Goal: Task Accomplishment & Management: Complete application form

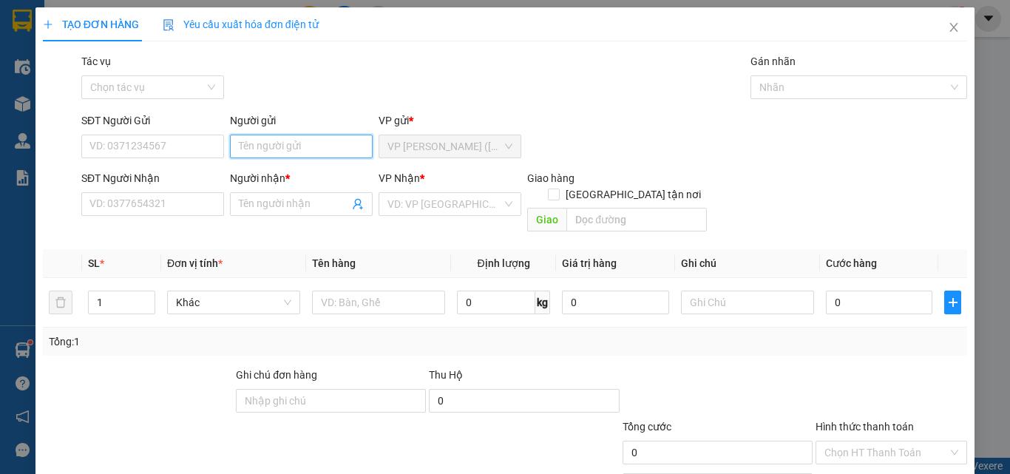
click at [259, 152] on input "Người gửi" at bounding box center [301, 147] width 143 height 24
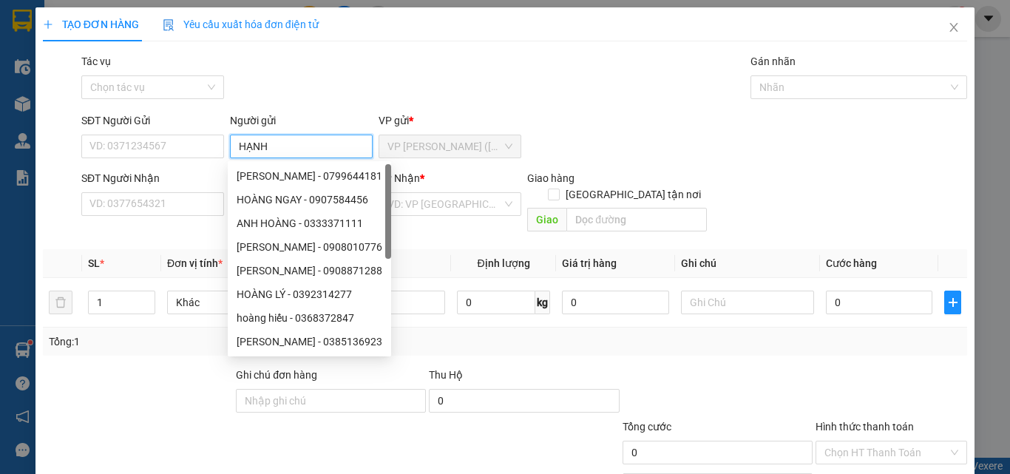
type input "HẠNH"
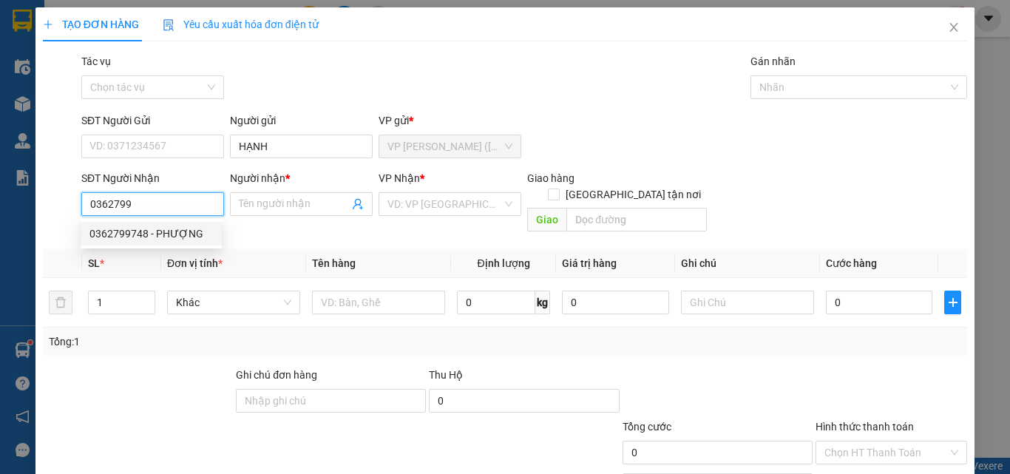
click at [160, 229] on div "0362799748 - PHƯỢNG" at bounding box center [150, 233] width 123 height 16
type input "0362799748"
type input "PHƯỢNG"
type input "1"
type input "15.000"
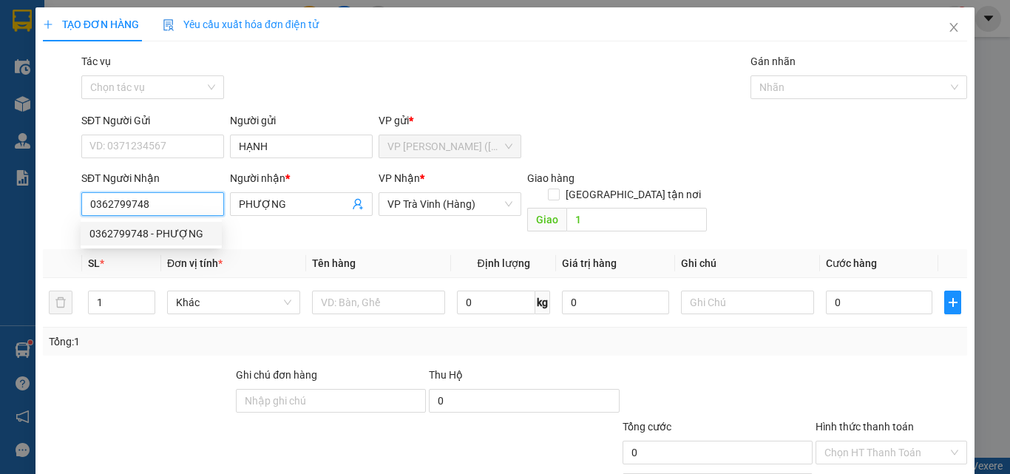
type input "15.000"
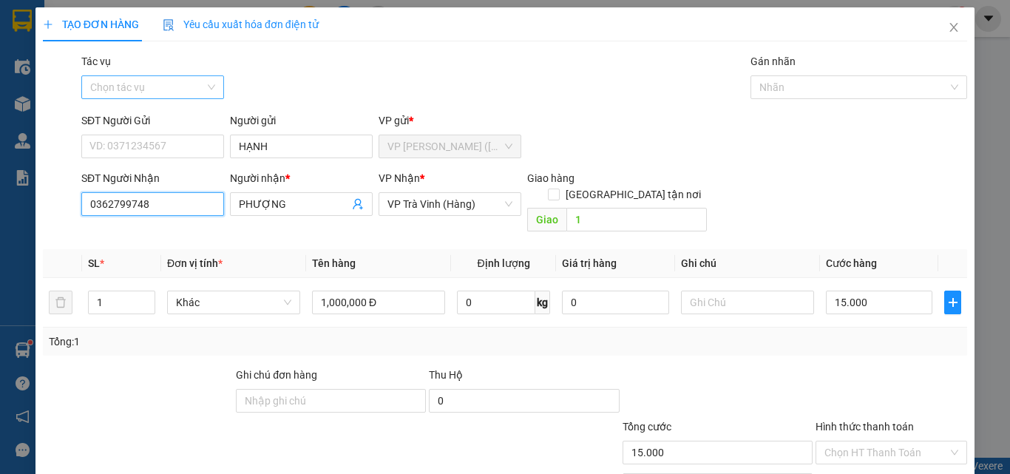
type input "0362799748"
click at [104, 82] on input "Tác vụ" at bounding box center [147, 87] width 115 height 22
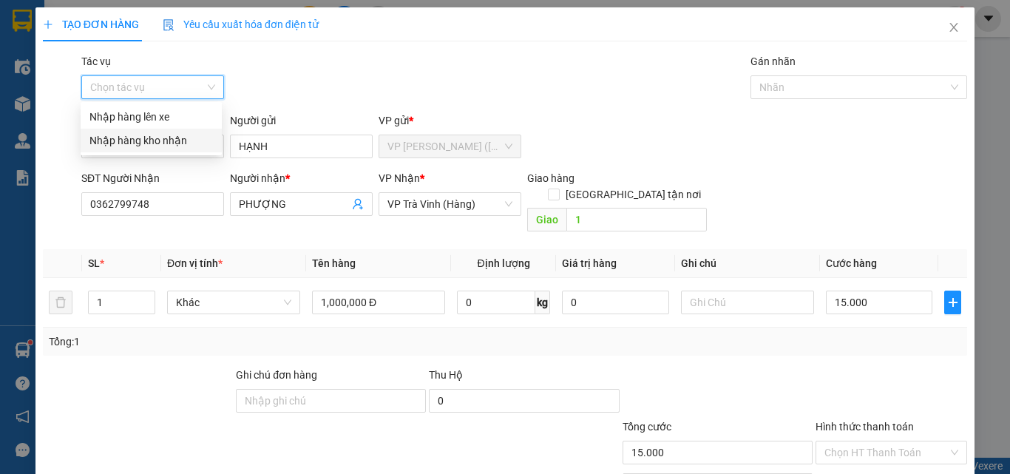
click at [137, 139] on div "Nhập hàng kho nhận" at bounding box center [150, 140] width 123 height 16
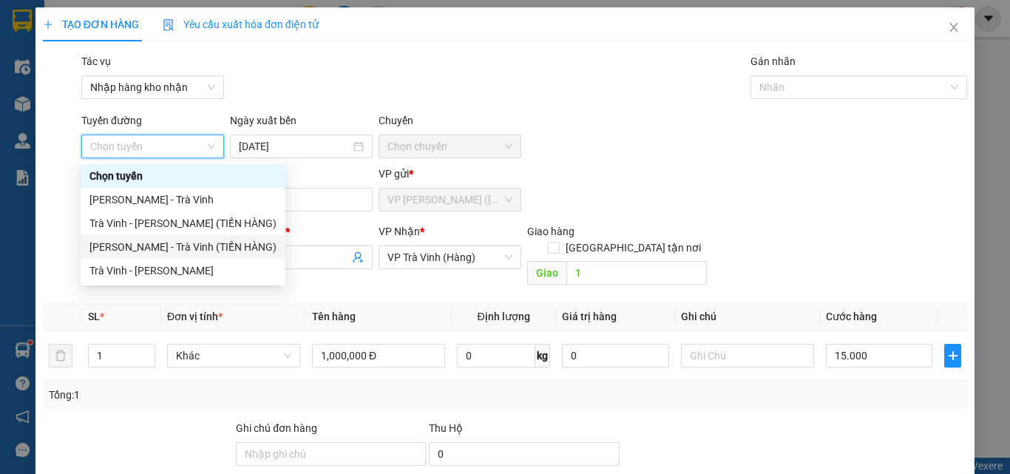
click at [162, 243] on div "Hồ Chí Minh - Trà Vinh (TIỀN HÀNG)" at bounding box center [182, 247] width 187 height 16
type input "14/10/2025"
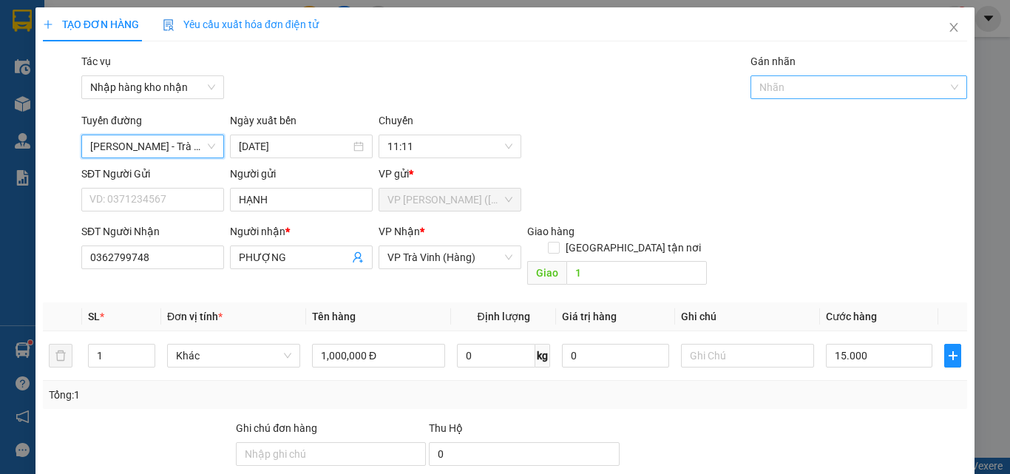
click at [754, 84] on div at bounding box center [758, 87] width 8 height 18
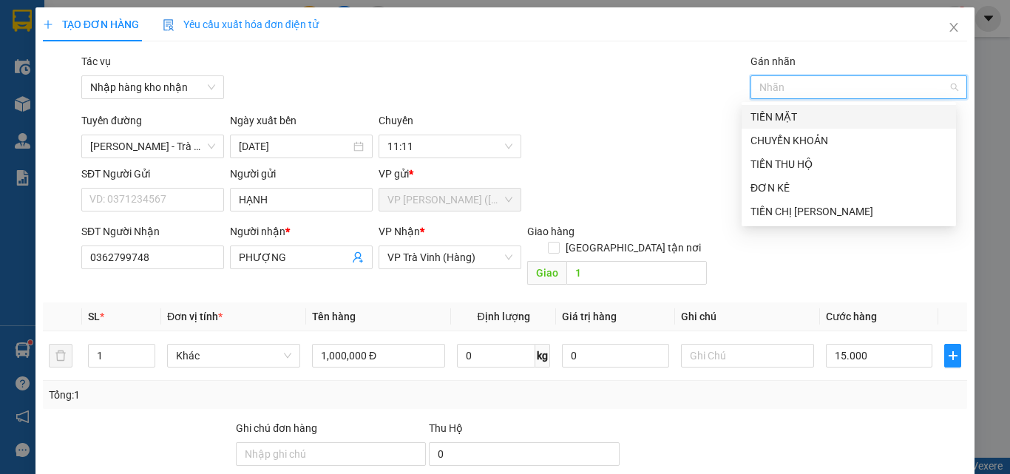
click at [764, 117] on div "TIỀN MẶT" at bounding box center [848, 117] width 197 height 16
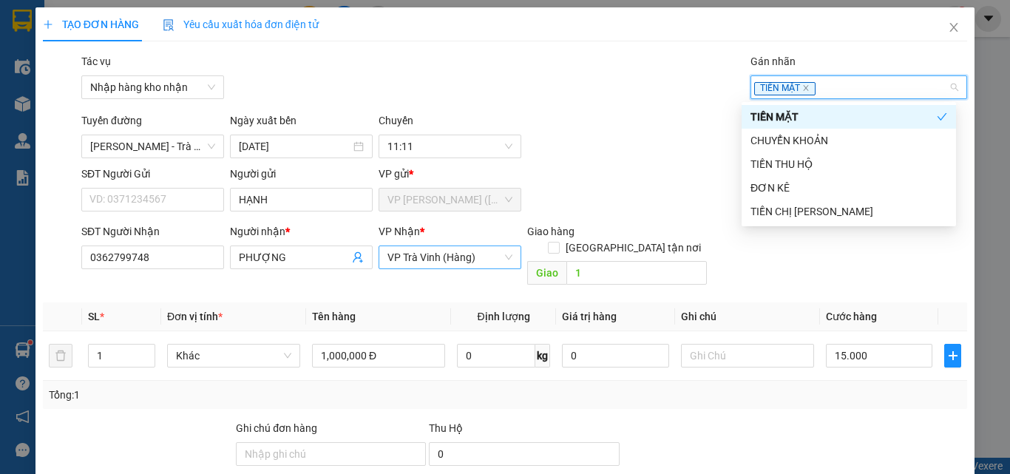
click at [430, 253] on span "VP Trà Vinh (Hàng)" at bounding box center [449, 257] width 125 height 22
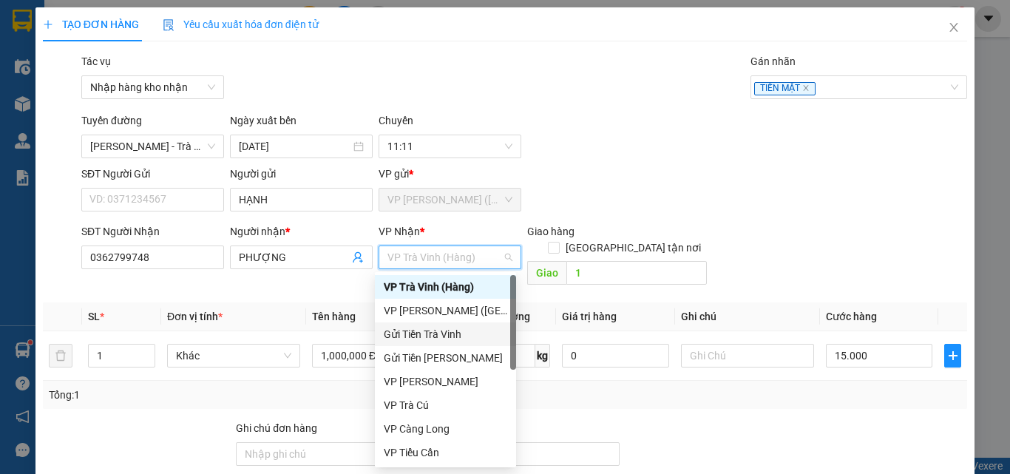
drag, startPoint x: 427, startPoint y: 341, endPoint x: 532, endPoint y: 293, distance: 115.4
click at [428, 341] on div "Gửi Tiền Trà Vinh" at bounding box center [445, 334] width 123 height 16
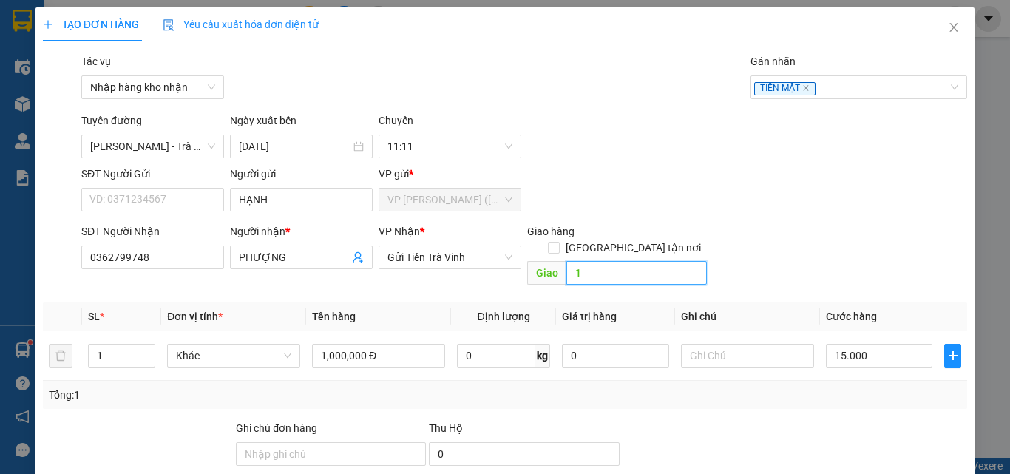
click at [604, 264] on input "1" at bounding box center [636, 273] width 140 height 24
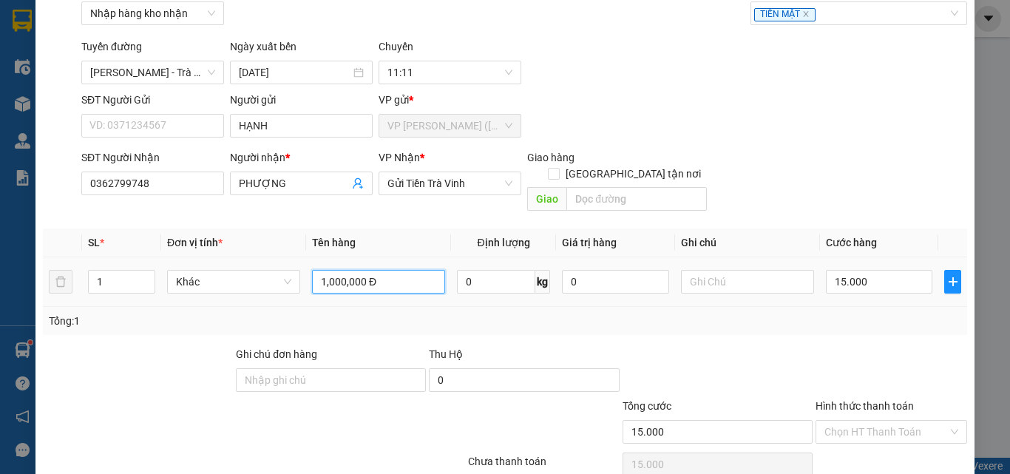
drag, startPoint x: 398, startPoint y: 263, endPoint x: 270, endPoint y: 280, distance: 129.7
click at [270, 280] on tr "1 Khác 1,000,000 Đ 0 kg 0 15.000" at bounding box center [505, 282] width 924 height 50
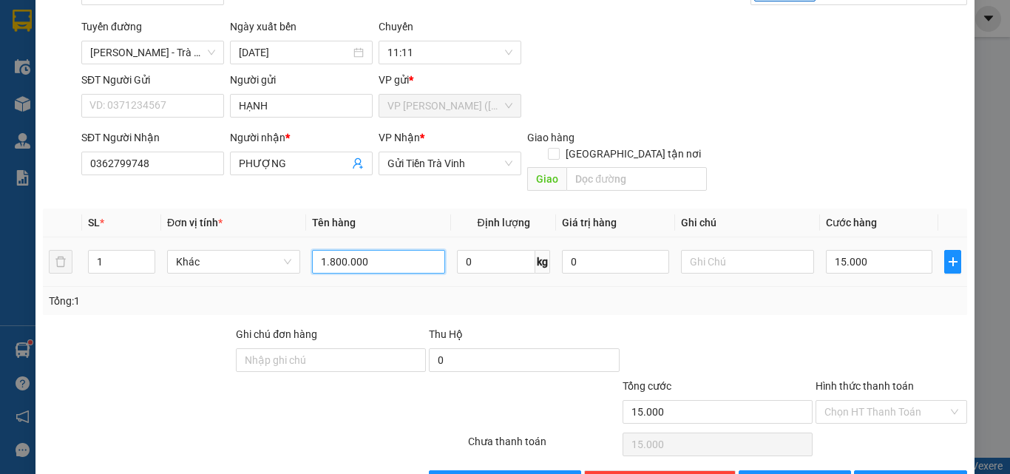
scroll to position [126, 0]
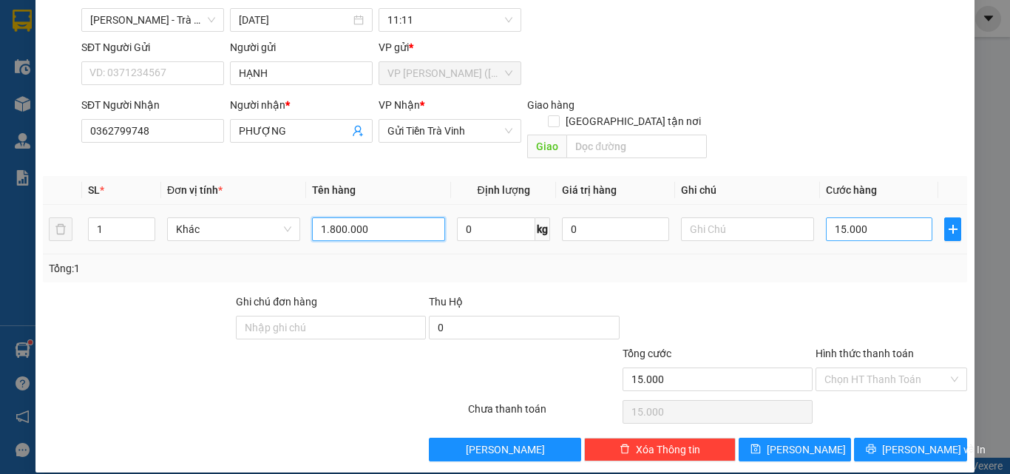
type input "1.800.000"
click at [871, 217] on input "15.000" at bounding box center [879, 229] width 106 height 24
type input "2"
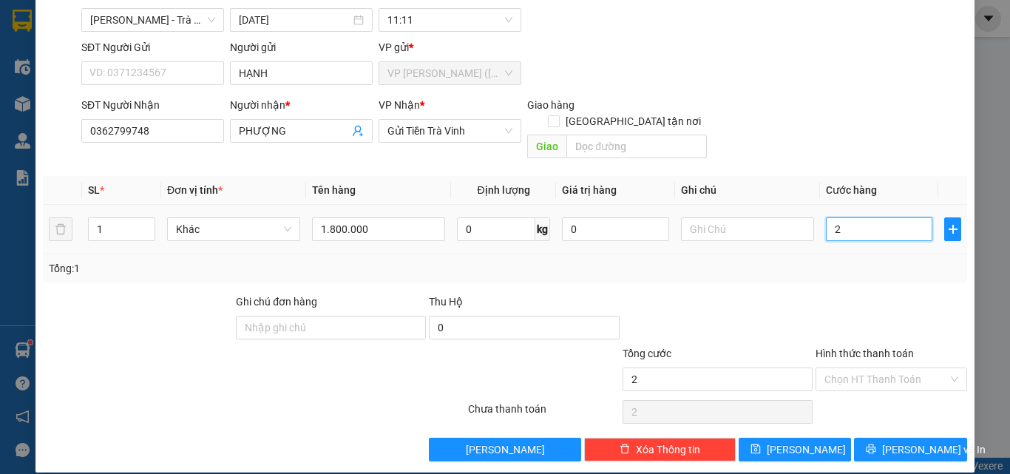
type input "20"
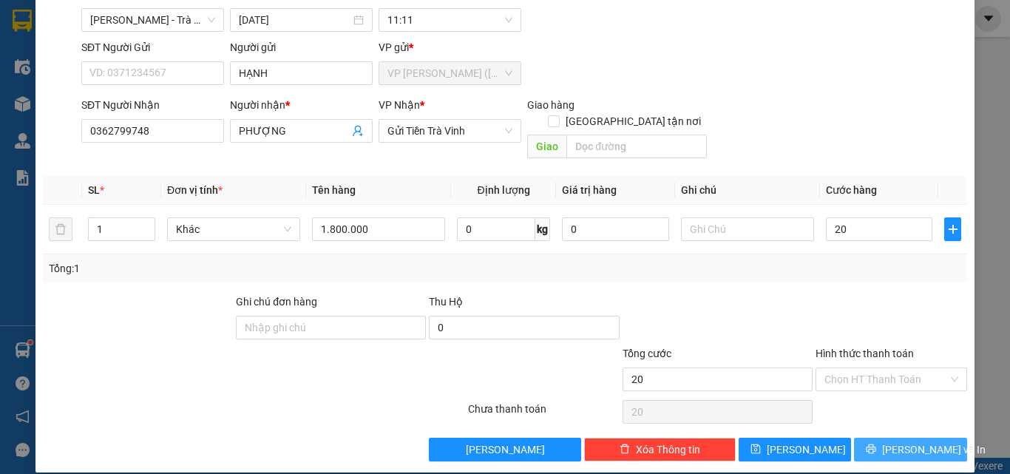
click at [894, 441] on span "Lưu và In" at bounding box center [933, 449] width 103 height 16
type input "20.000"
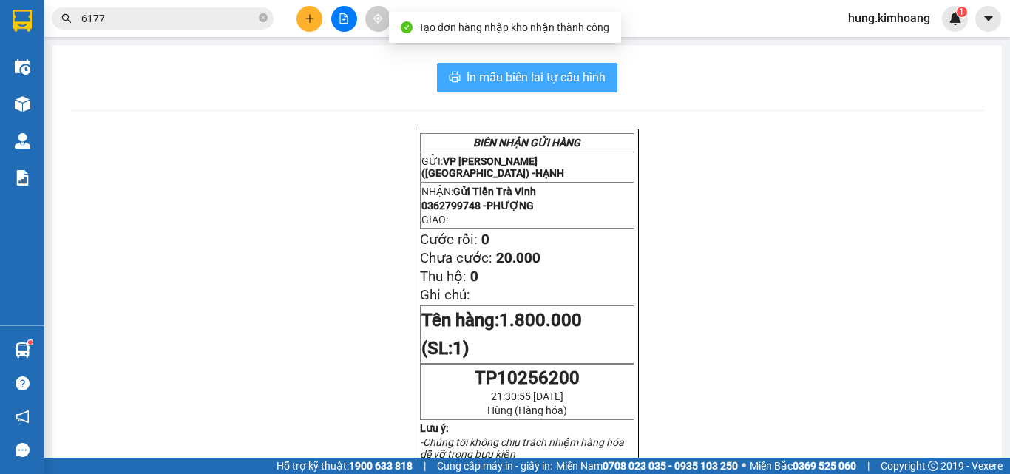
click at [505, 74] on span "In mẫu biên lai tự cấu hình" at bounding box center [535, 77] width 139 height 18
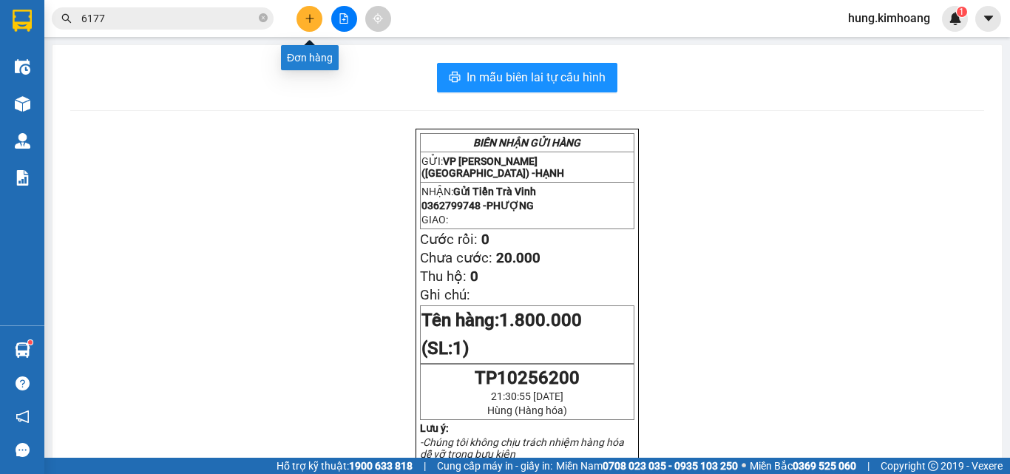
click at [310, 23] on icon "plus" at bounding box center [310, 18] width 10 height 10
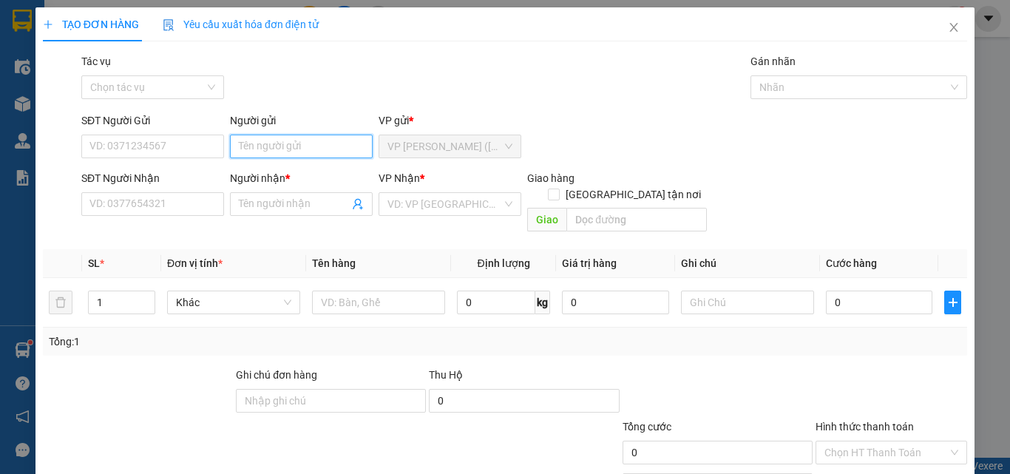
drag, startPoint x: 260, startPoint y: 152, endPoint x: 247, endPoint y: 150, distance: 13.5
click at [260, 152] on input "Người gửi" at bounding box center [301, 147] width 143 height 24
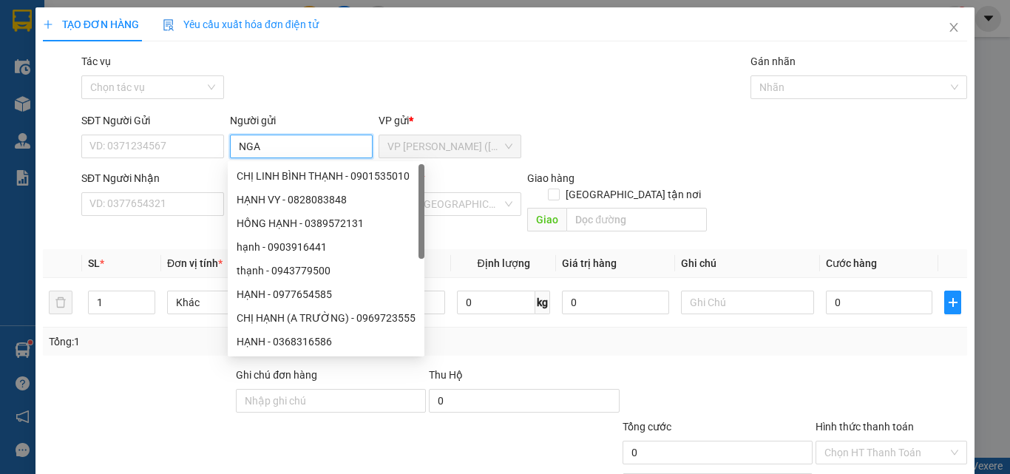
type input "NGA"
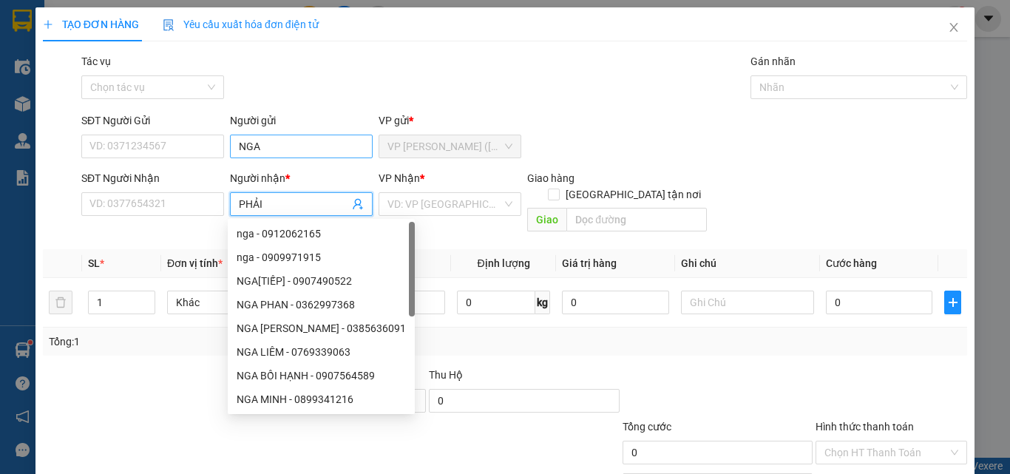
type input "PHẢI"
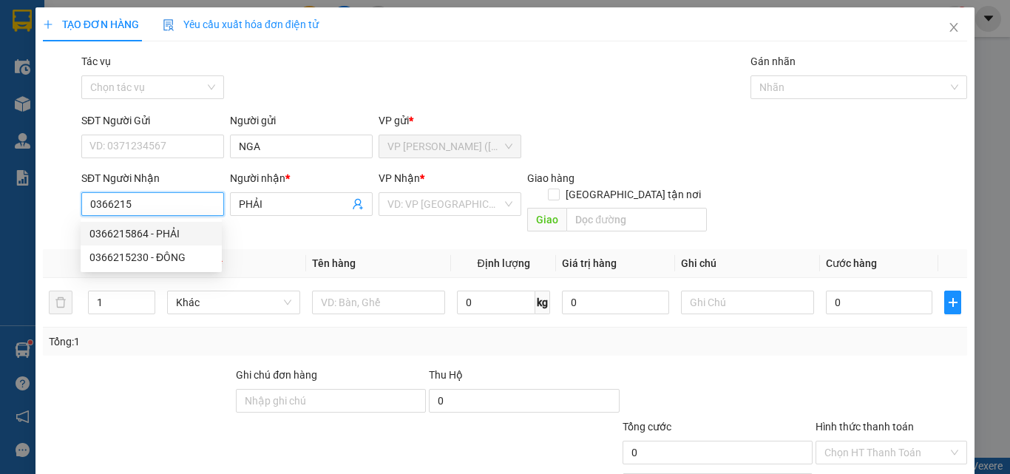
click at [118, 229] on div "0366215864 - PHẢI" at bounding box center [150, 233] width 123 height 16
type input "0366215864"
type input "35.000"
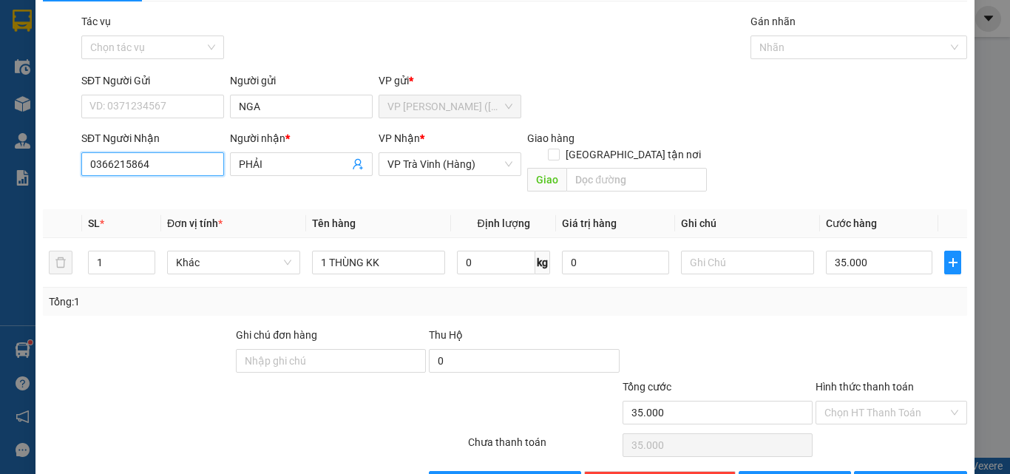
scroll to position [73, 0]
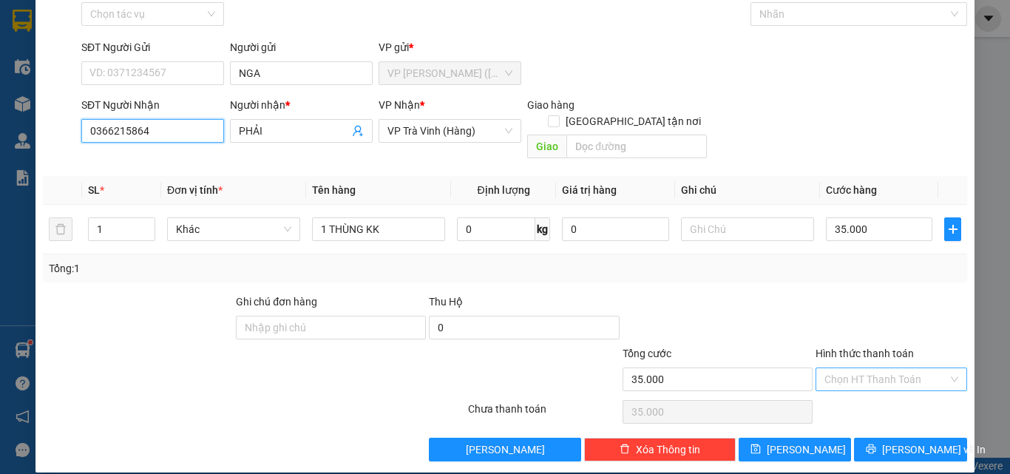
type input "0366215864"
click at [889, 368] on input "Hình thức thanh toán" at bounding box center [885, 379] width 123 height 22
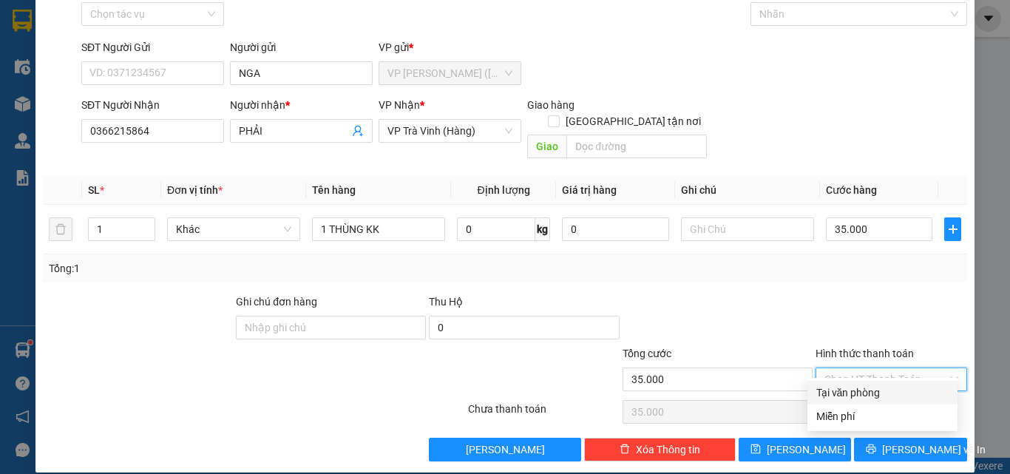
click at [854, 395] on div "Tại văn phòng" at bounding box center [882, 392] width 132 height 16
type input "0"
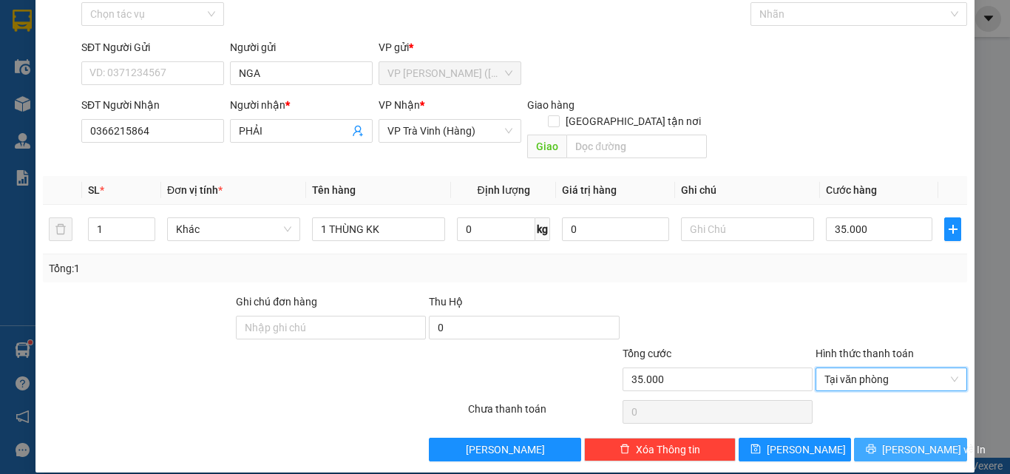
click at [888, 441] on span "Lưu và In" at bounding box center [933, 449] width 103 height 16
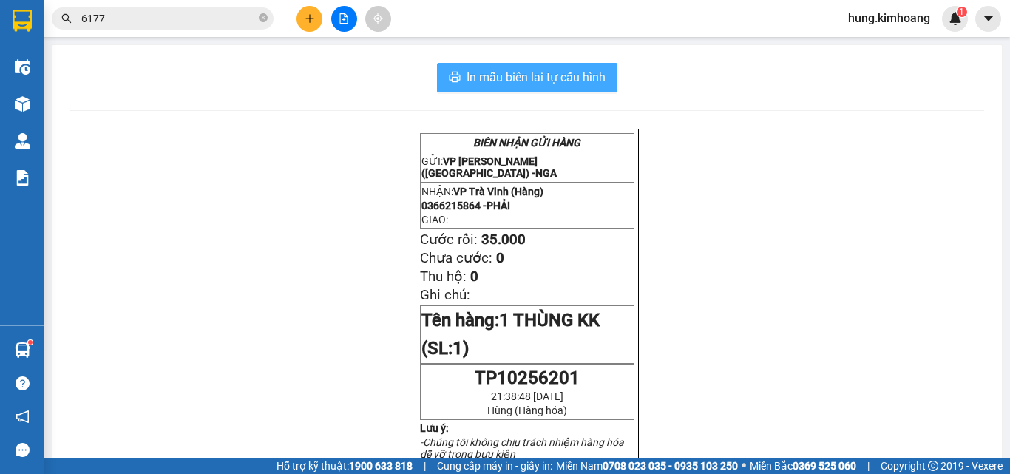
click at [569, 79] on span "In mẫu biên lai tự cấu hình" at bounding box center [535, 77] width 139 height 18
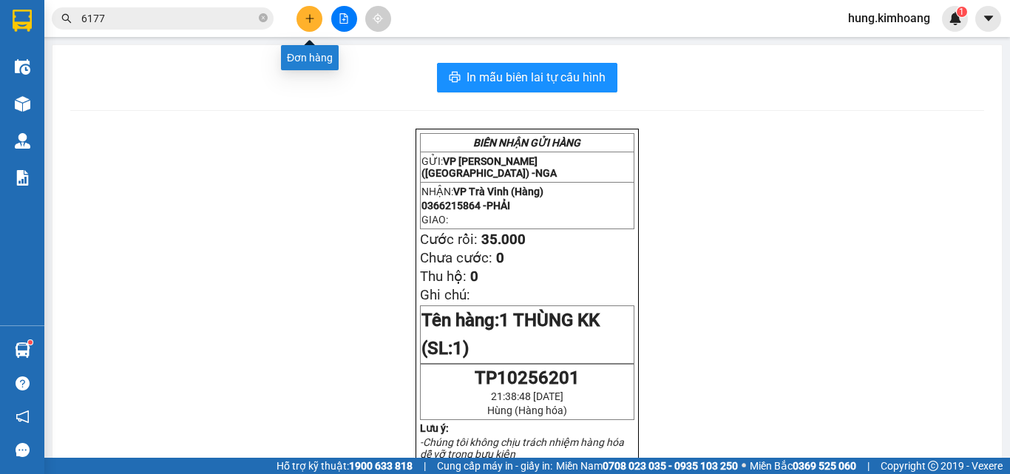
click at [313, 21] on icon "plus" at bounding box center [310, 18] width 10 height 10
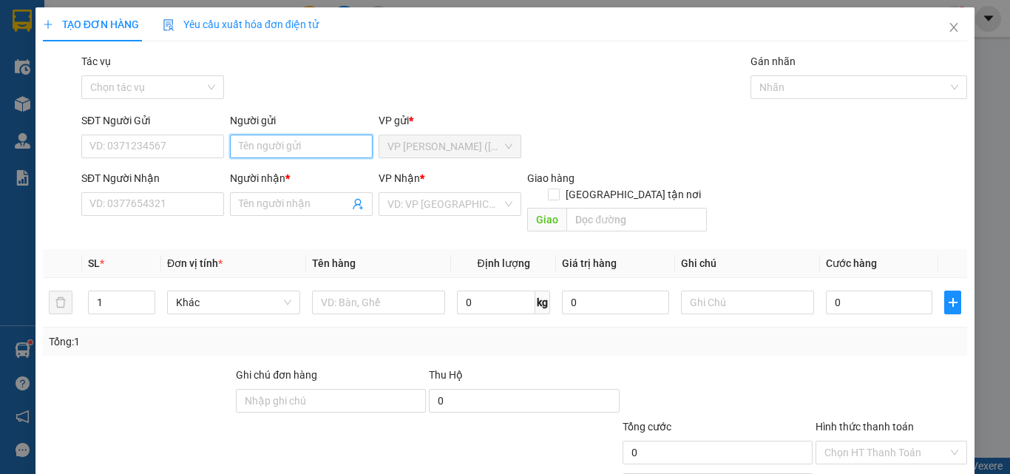
click at [276, 152] on input "Người gửi" at bounding box center [301, 147] width 143 height 24
type input "T"
type input "KHANH"
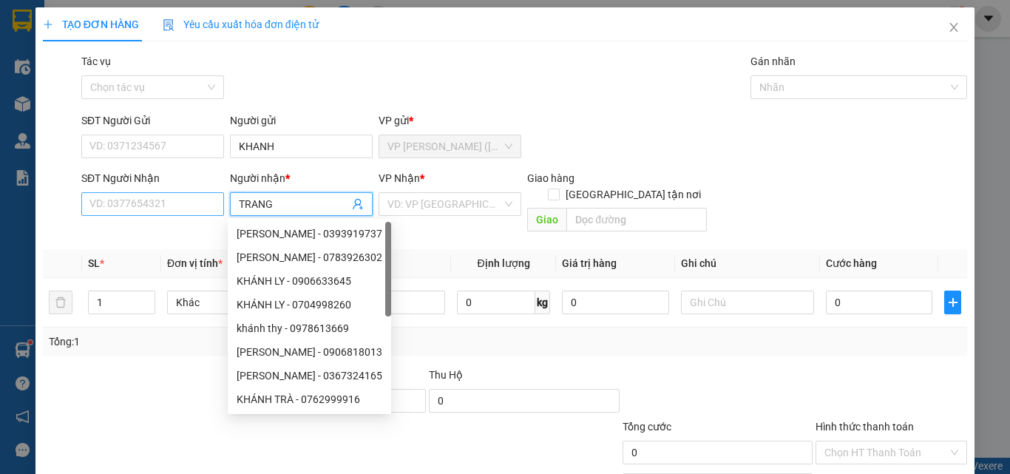
type input "TRANG"
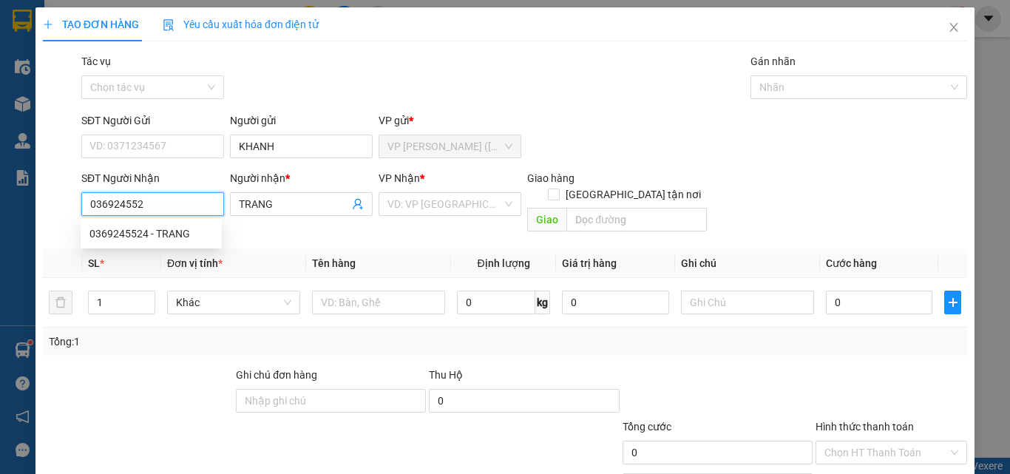
type input "0369245524"
click at [173, 232] on div "0369245524 - TRANG" at bounding box center [150, 233] width 123 height 16
type input "40.000"
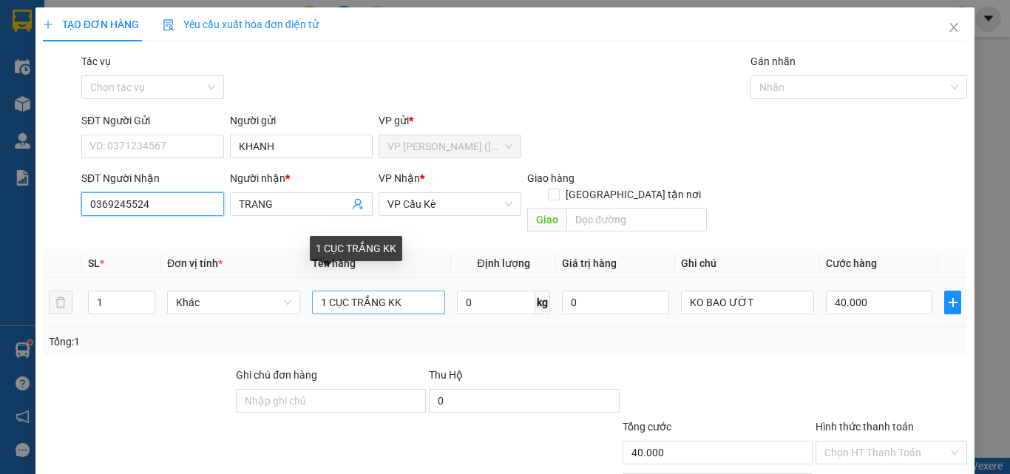
type input "0369245524"
click at [411, 290] on input "1 CỤC TRẮNG KK" at bounding box center [378, 302] width 133 height 24
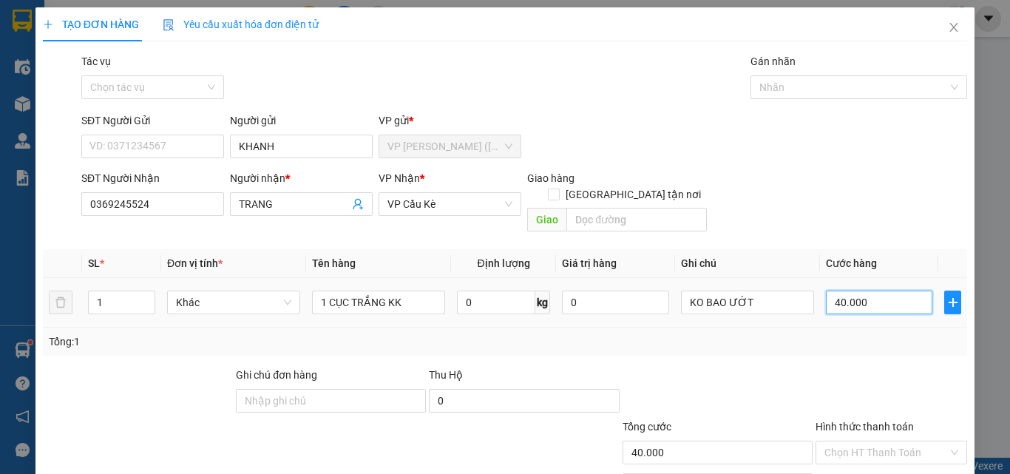
click at [868, 290] on input "40.000" at bounding box center [879, 302] width 106 height 24
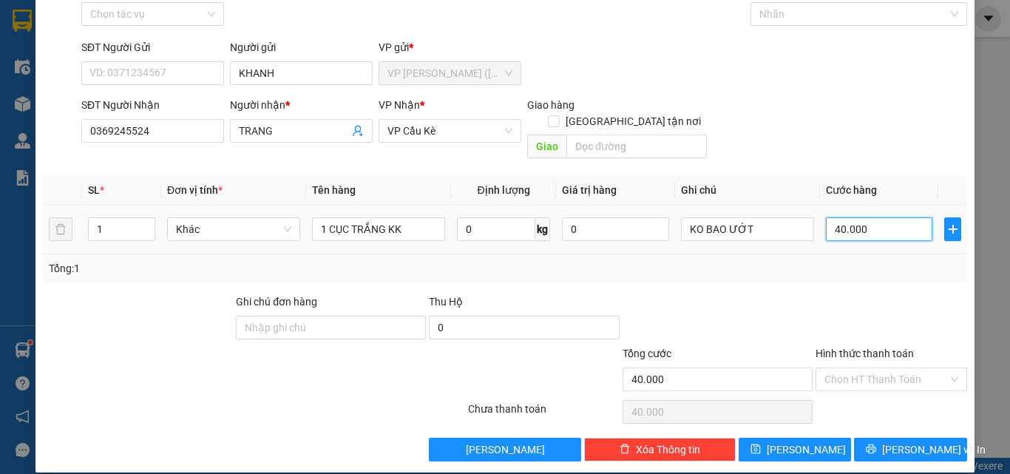
type input "0"
type input "3"
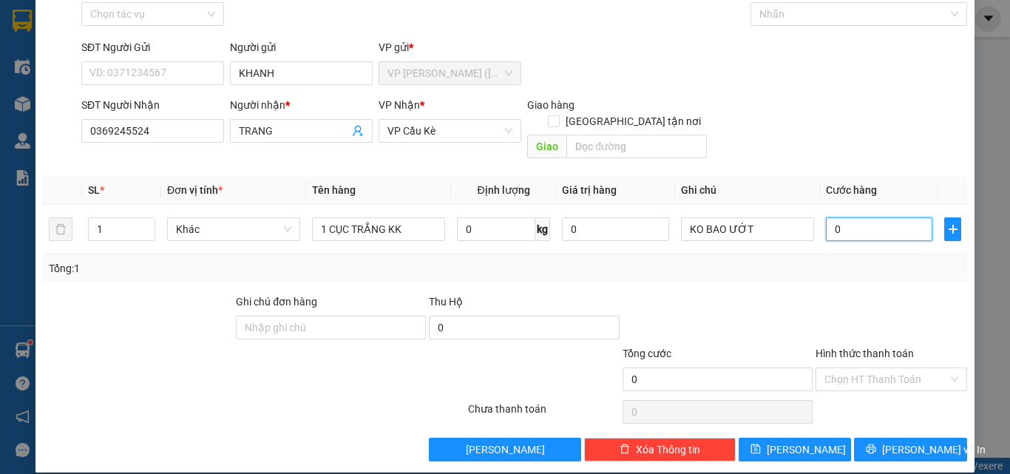
type input "03"
type input "35"
type input "035"
type input "35.000"
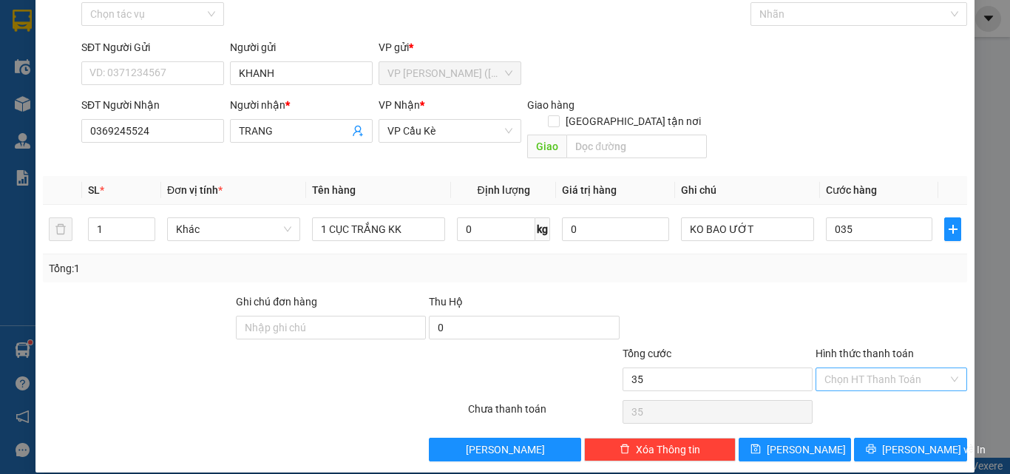
type input "35.000"
click at [870, 368] on input "Hình thức thanh toán" at bounding box center [885, 379] width 123 height 22
click at [862, 391] on div "Tại văn phòng" at bounding box center [882, 392] width 132 height 16
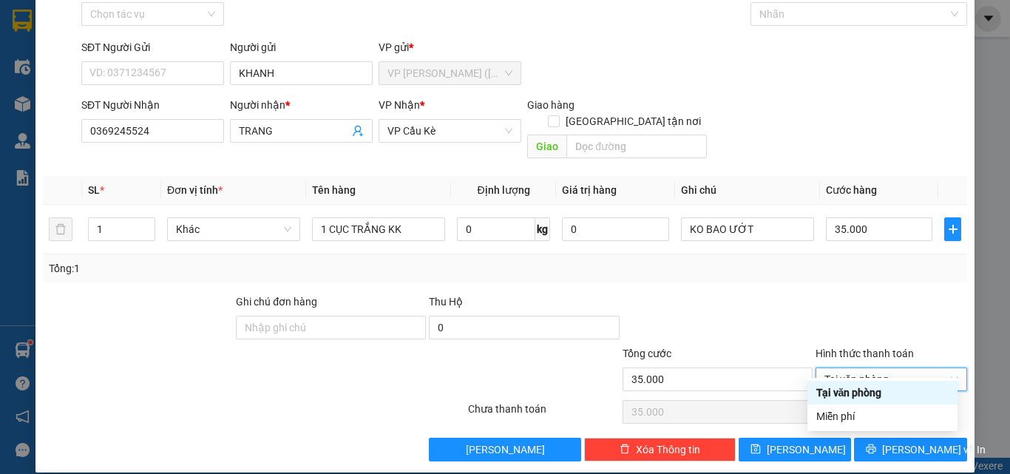
type input "0"
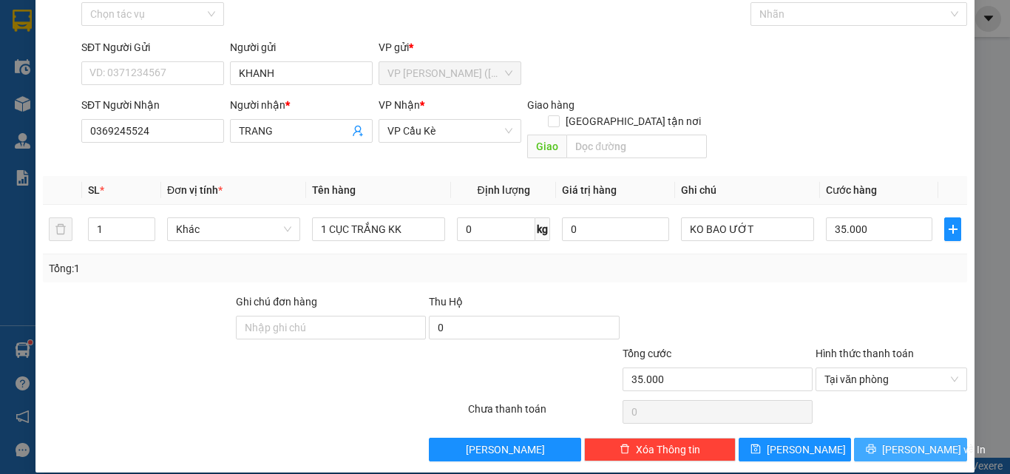
click at [894, 441] on span "Lưu và In" at bounding box center [933, 449] width 103 height 16
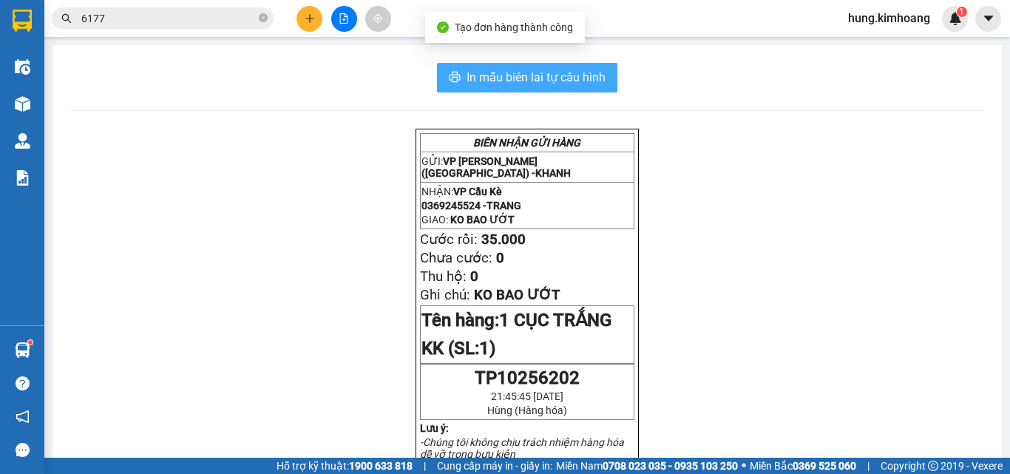
click at [596, 79] on span "In mẫu biên lai tự cấu hình" at bounding box center [535, 77] width 139 height 18
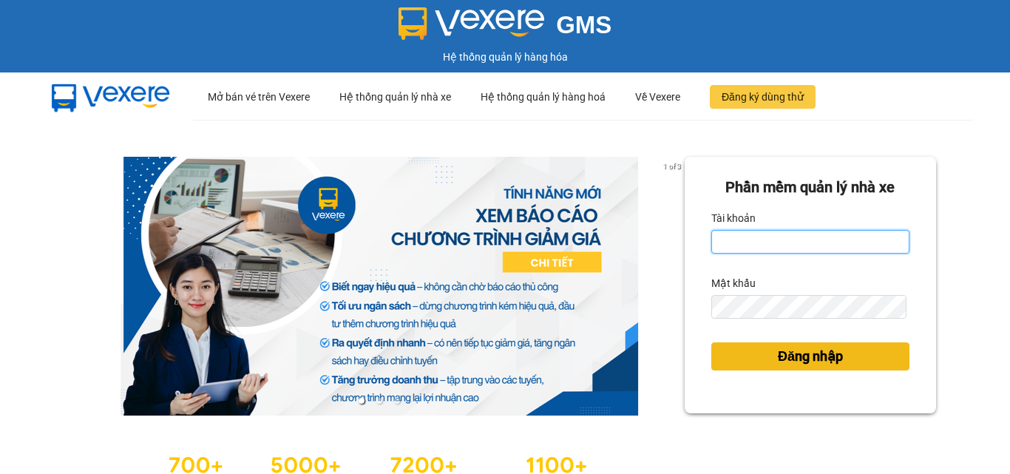
type input "hung.kimhoang"
click at [822, 358] on span "Đăng nhập" at bounding box center [810, 356] width 65 height 21
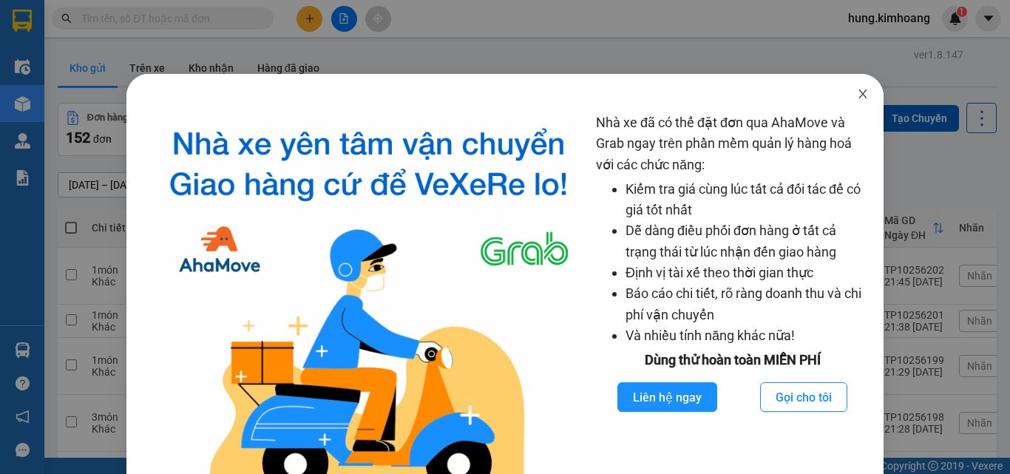
click at [857, 91] on icon "close" at bounding box center [863, 94] width 12 height 12
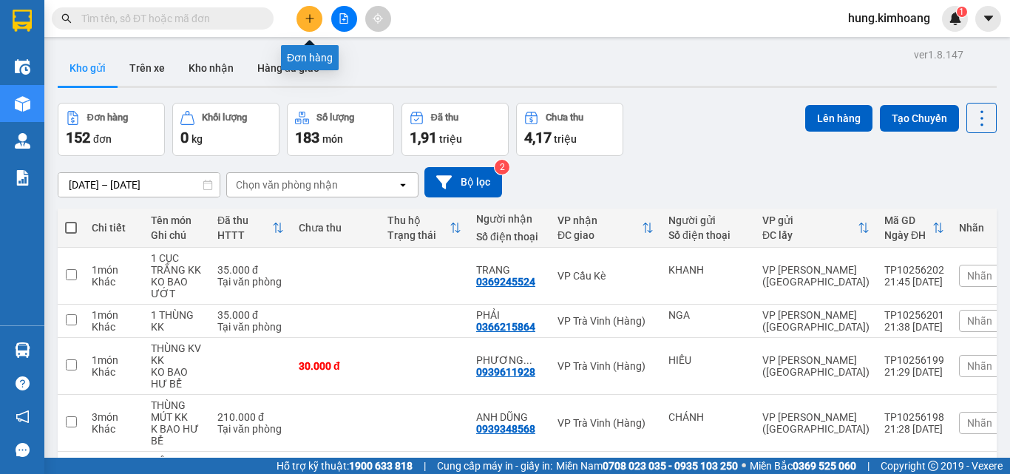
click at [310, 20] on icon "plus" at bounding box center [309, 18] width 1 height 8
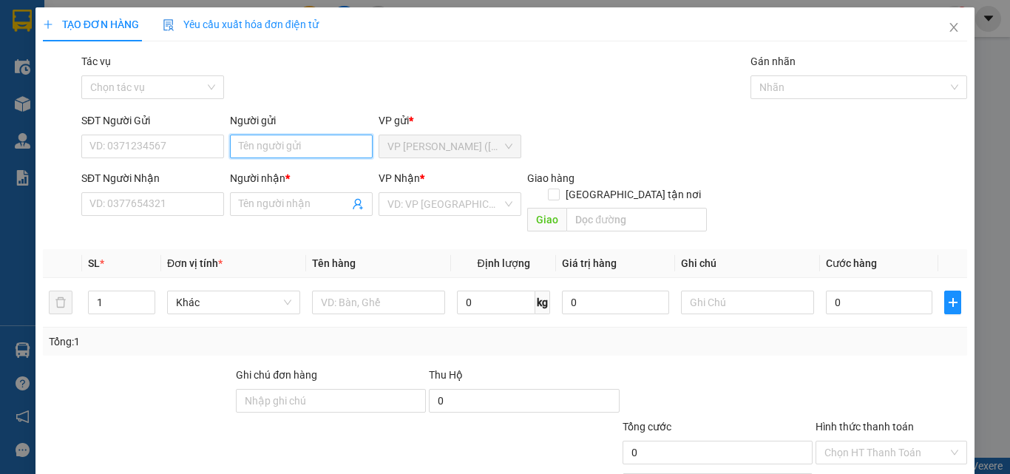
click at [256, 150] on input "Người gửi" at bounding box center [301, 147] width 143 height 24
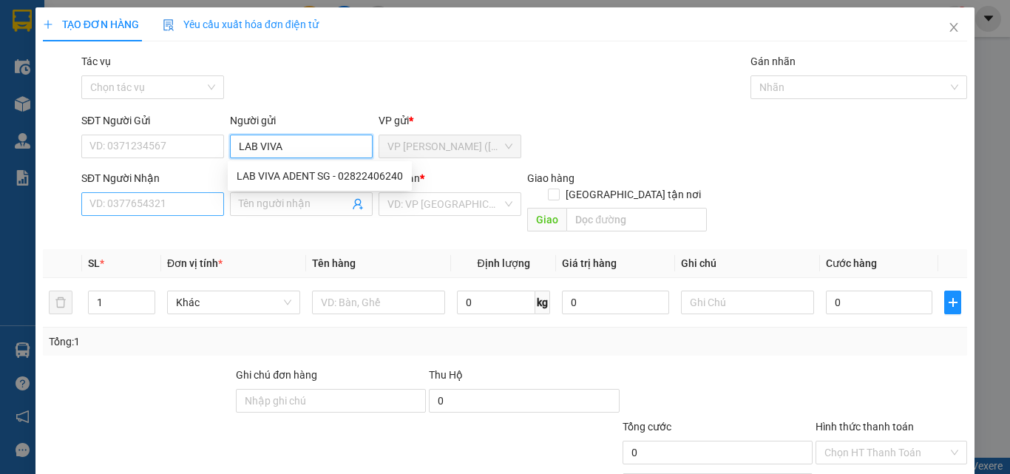
type input "LAB VIVA"
click at [189, 203] on input "SĐT Người Nhận" at bounding box center [152, 204] width 143 height 24
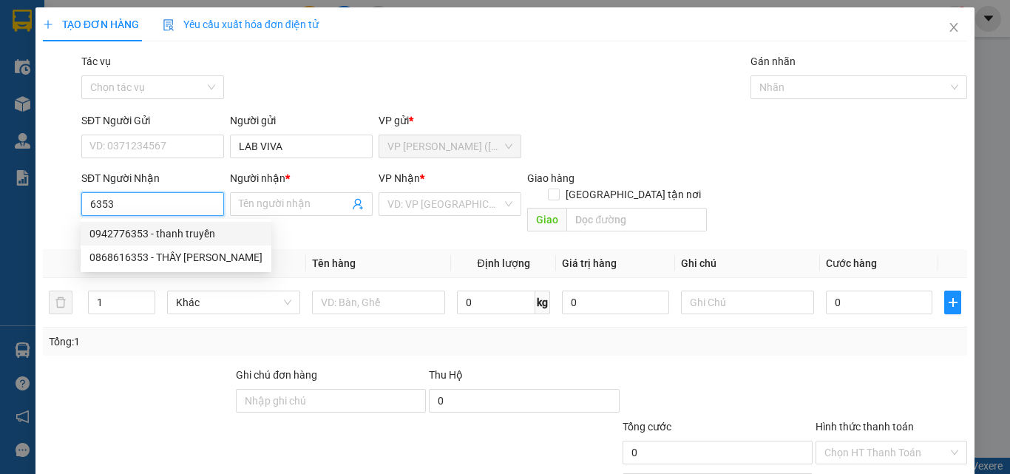
click at [181, 233] on div "0942776353 - thanh truyền" at bounding box center [175, 233] width 173 height 16
type input "0942776353"
type input "thanh truyền"
type input "20.000"
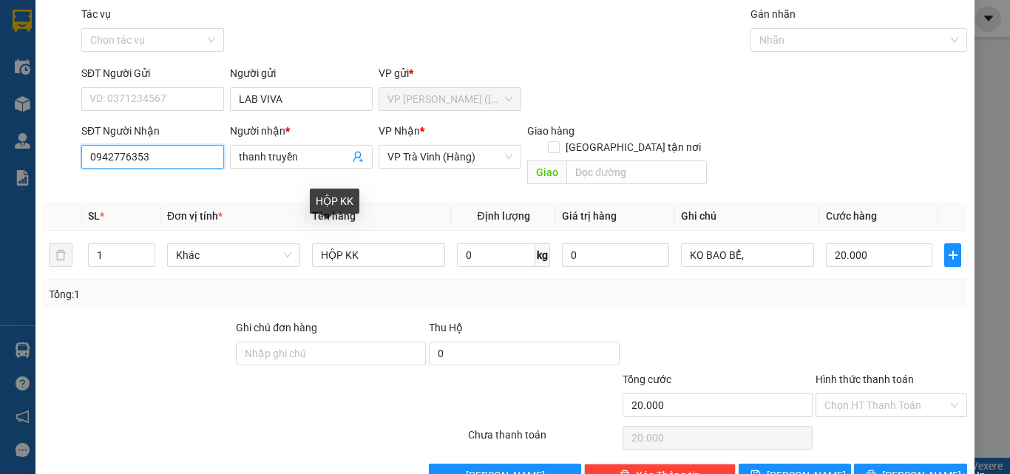
scroll to position [73, 0]
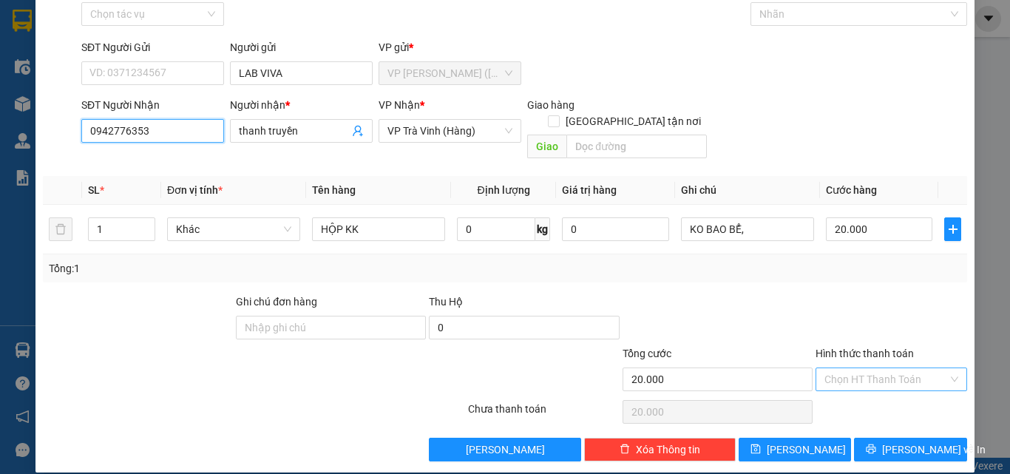
type input "0942776353"
click at [863, 368] on input "Hình thức thanh toán" at bounding box center [885, 379] width 123 height 22
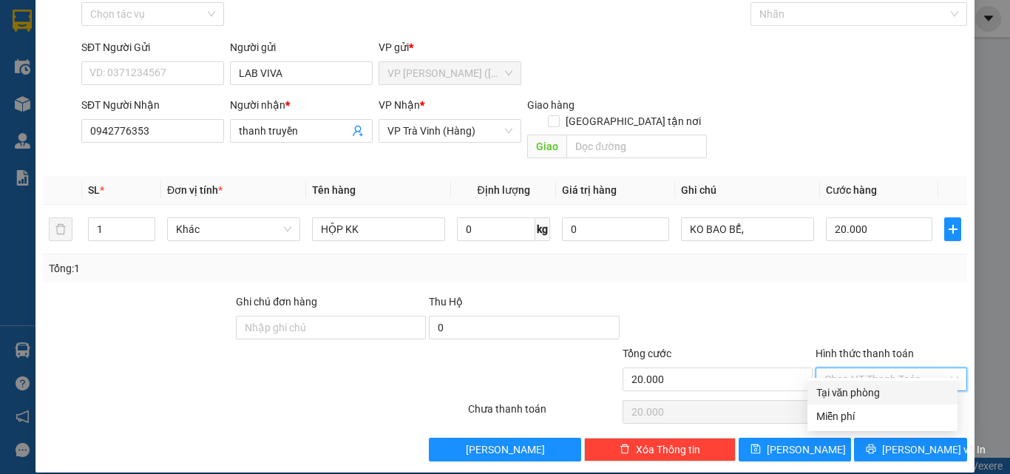
click at [863, 390] on div "Tại văn phòng" at bounding box center [882, 392] width 132 height 16
type input "0"
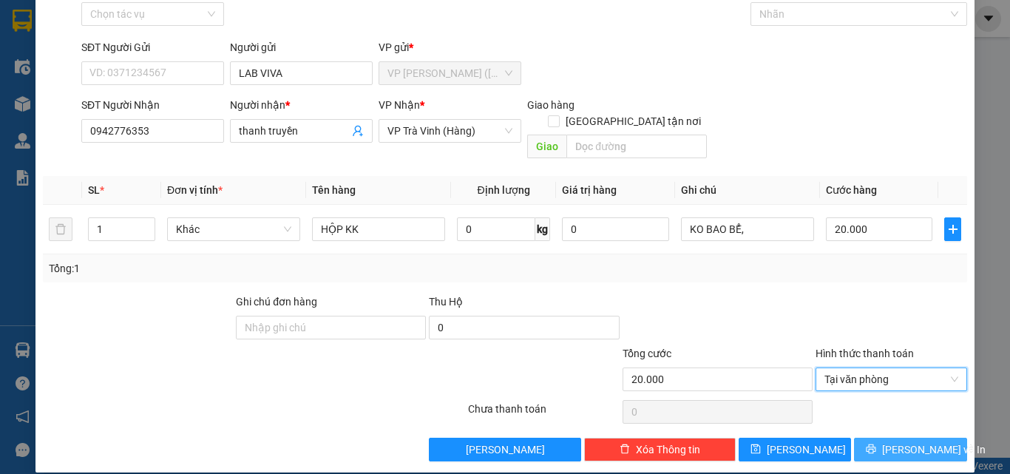
click at [876, 443] on icon "printer" at bounding box center [870, 448] width 10 height 10
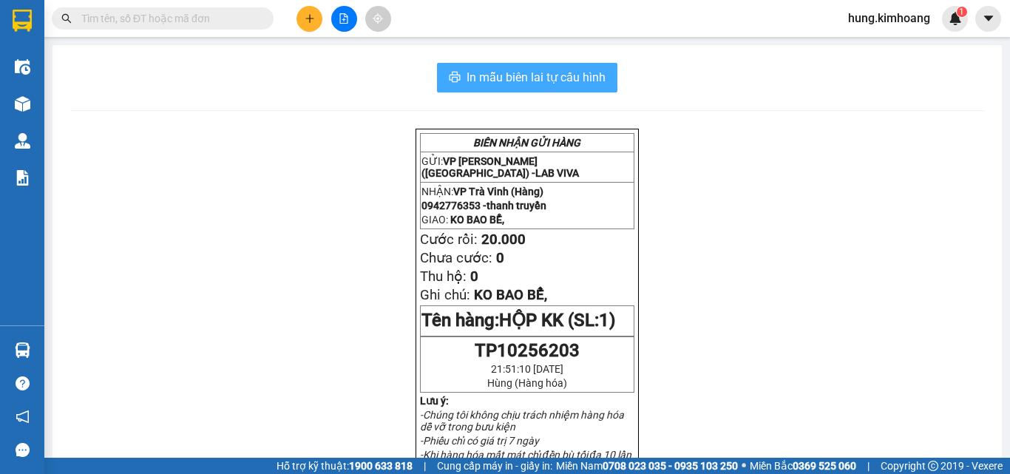
click at [585, 73] on span "In mẫu biên lai tự cấu hình" at bounding box center [535, 77] width 139 height 18
click at [171, 20] on input "text" at bounding box center [168, 18] width 174 height 16
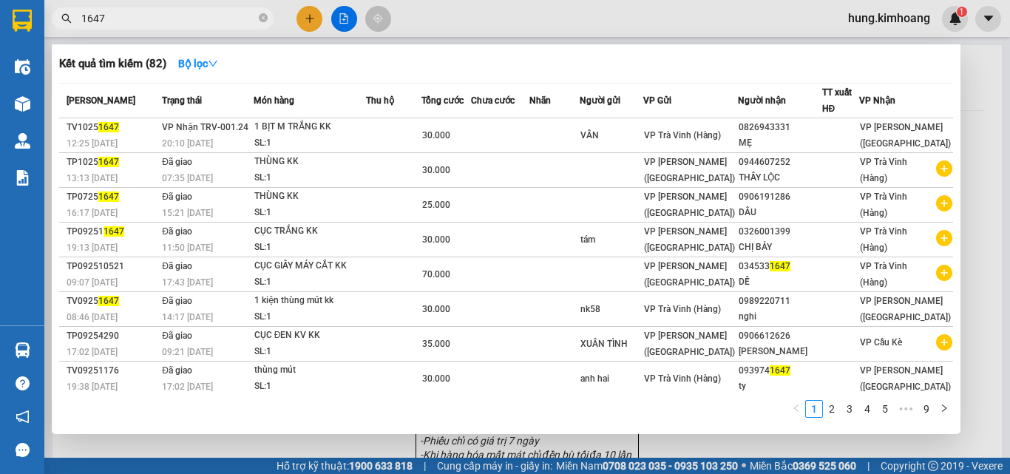
type input "1647"
click at [306, 18] on div at bounding box center [505, 237] width 1010 height 474
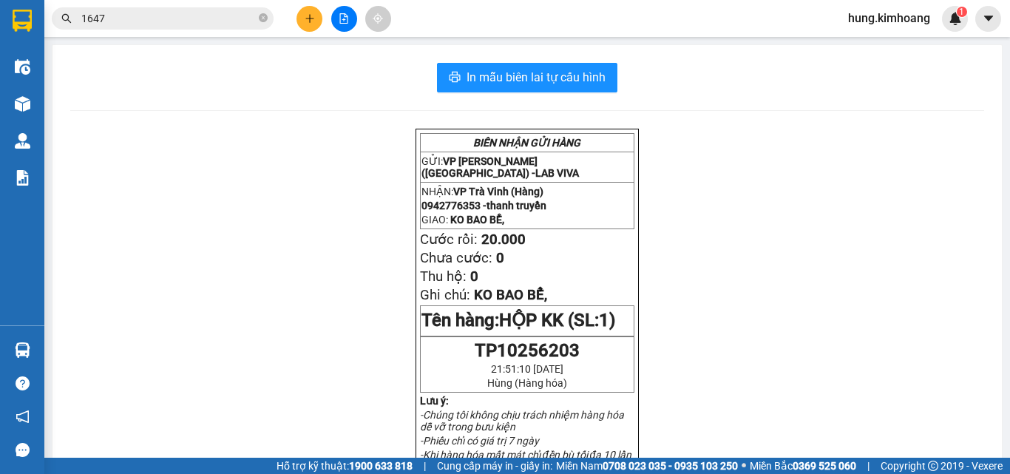
click at [316, 16] on button at bounding box center [309, 19] width 26 height 26
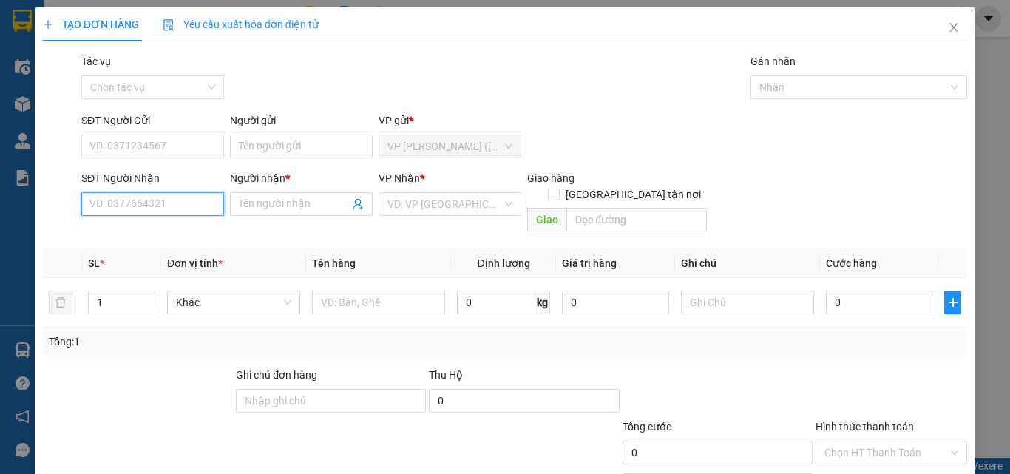
click at [168, 203] on input "SĐT Người Nhận" at bounding box center [152, 204] width 143 height 24
type input "2"
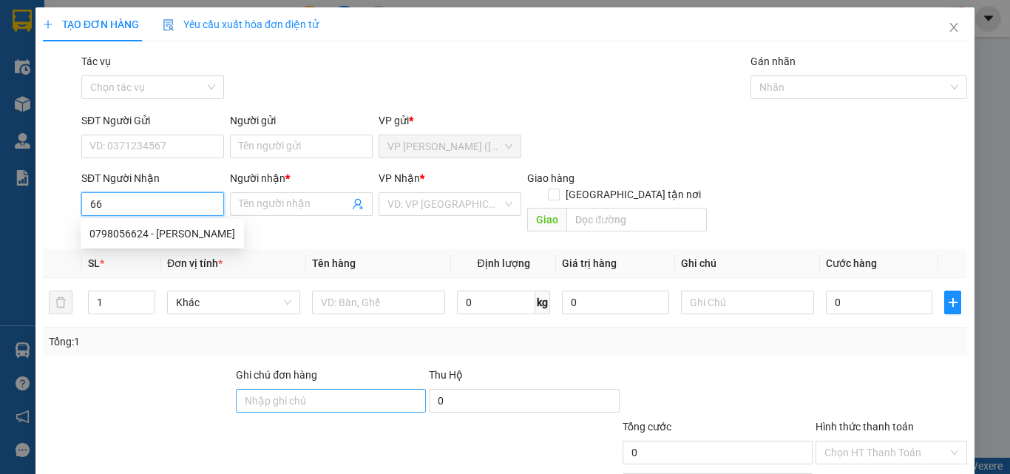
type input "6"
type input "2"
type input "3"
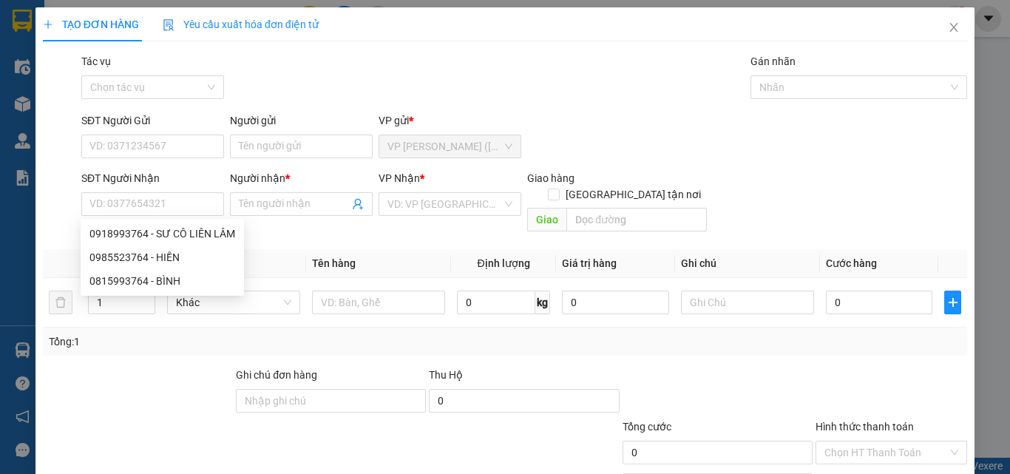
click at [650, 98] on div "Tác vụ Chọn tác vụ Gán nhãn Nhãn" at bounding box center [523, 79] width 891 height 52
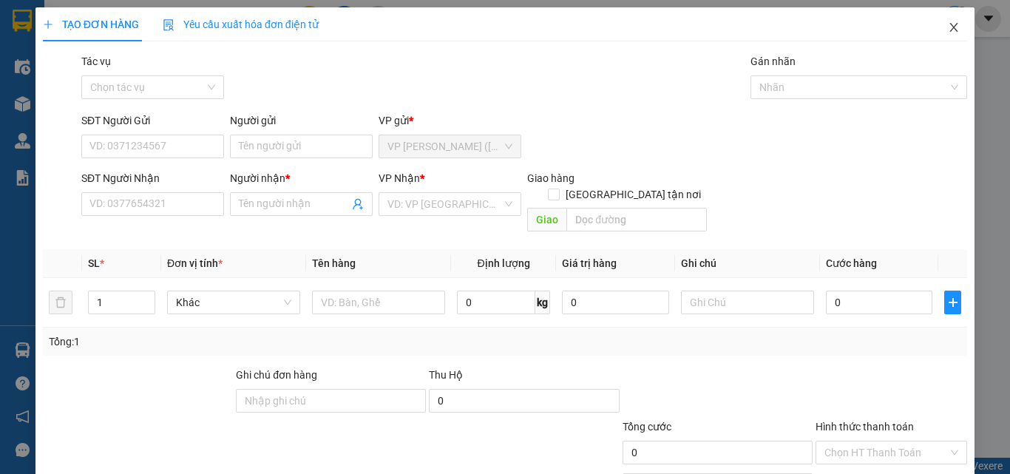
click at [953, 27] on span "Close" at bounding box center [953, 27] width 41 height 41
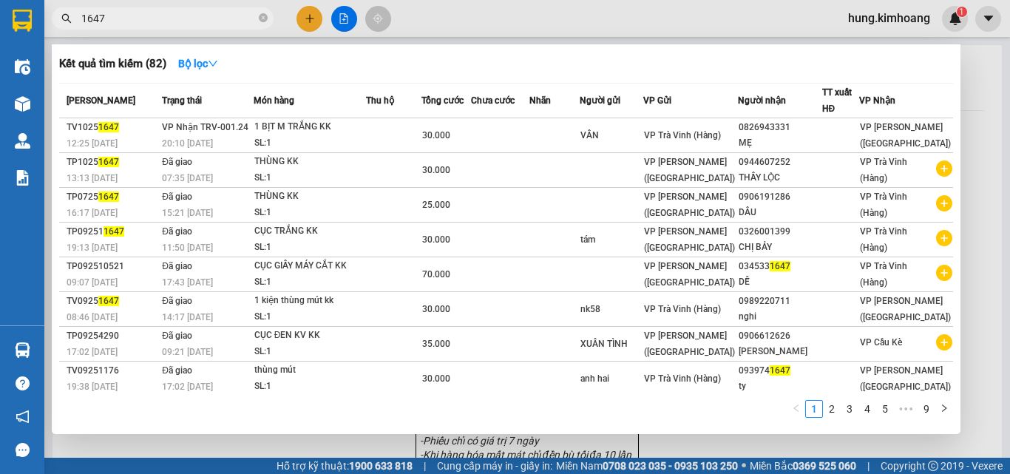
click at [197, 13] on input "1647" at bounding box center [168, 18] width 174 height 16
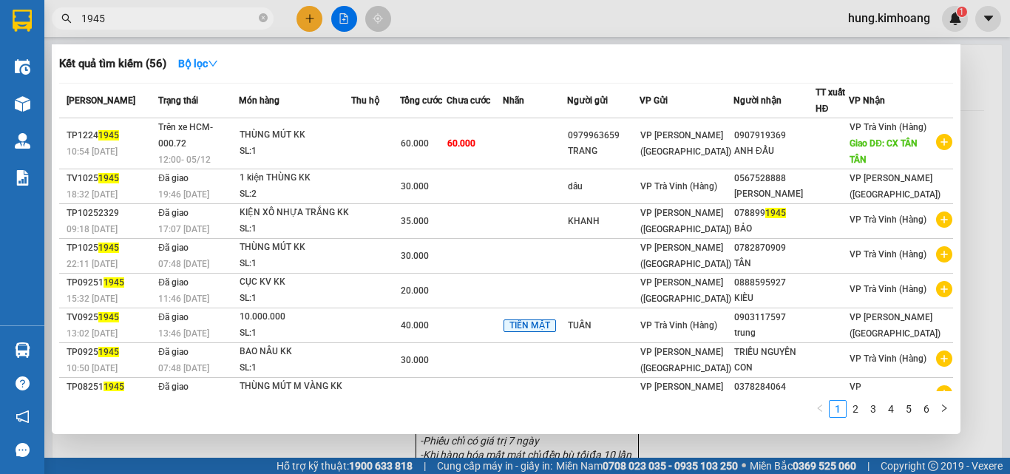
type input "1945"
click at [861, 16] on div at bounding box center [505, 237] width 1010 height 474
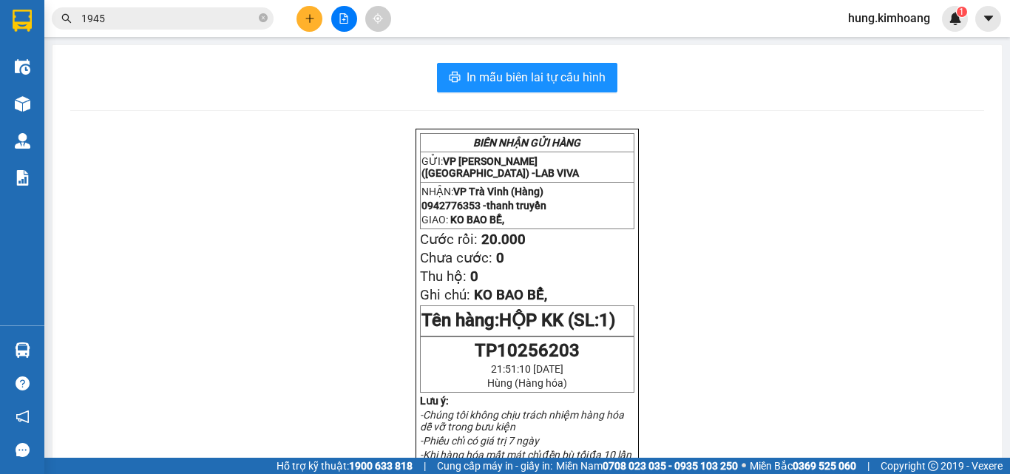
click at [894, 21] on span "hung.kimhoang" at bounding box center [889, 18] width 106 height 18
click at [888, 44] on span "Đăng xuất" at bounding box center [894, 46] width 75 height 16
